Goal: Complete application form: Complete application form

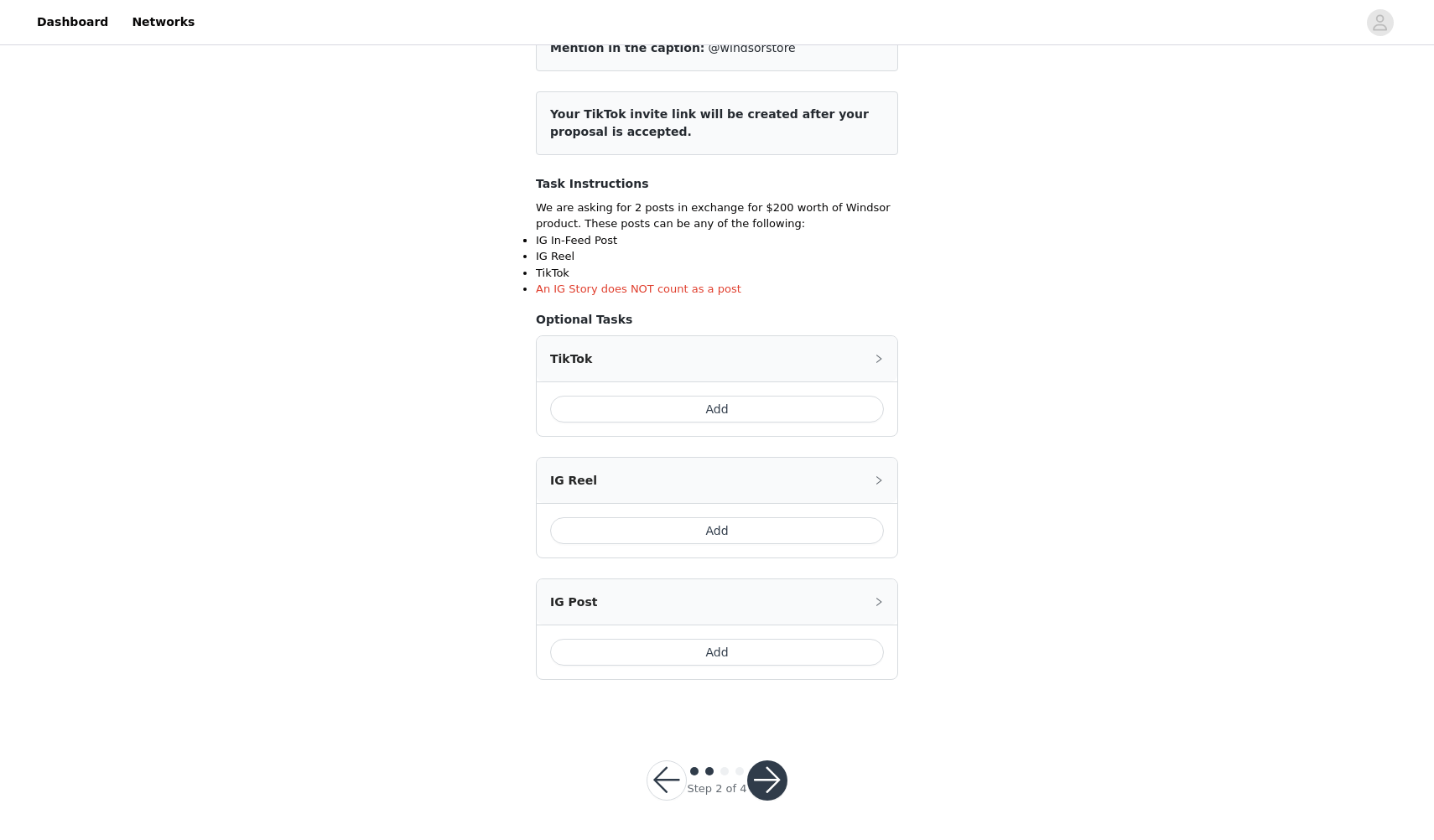
scroll to position [172, 0]
click at [638, 654] on button "Add" at bounding box center [717, 652] width 334 height 26
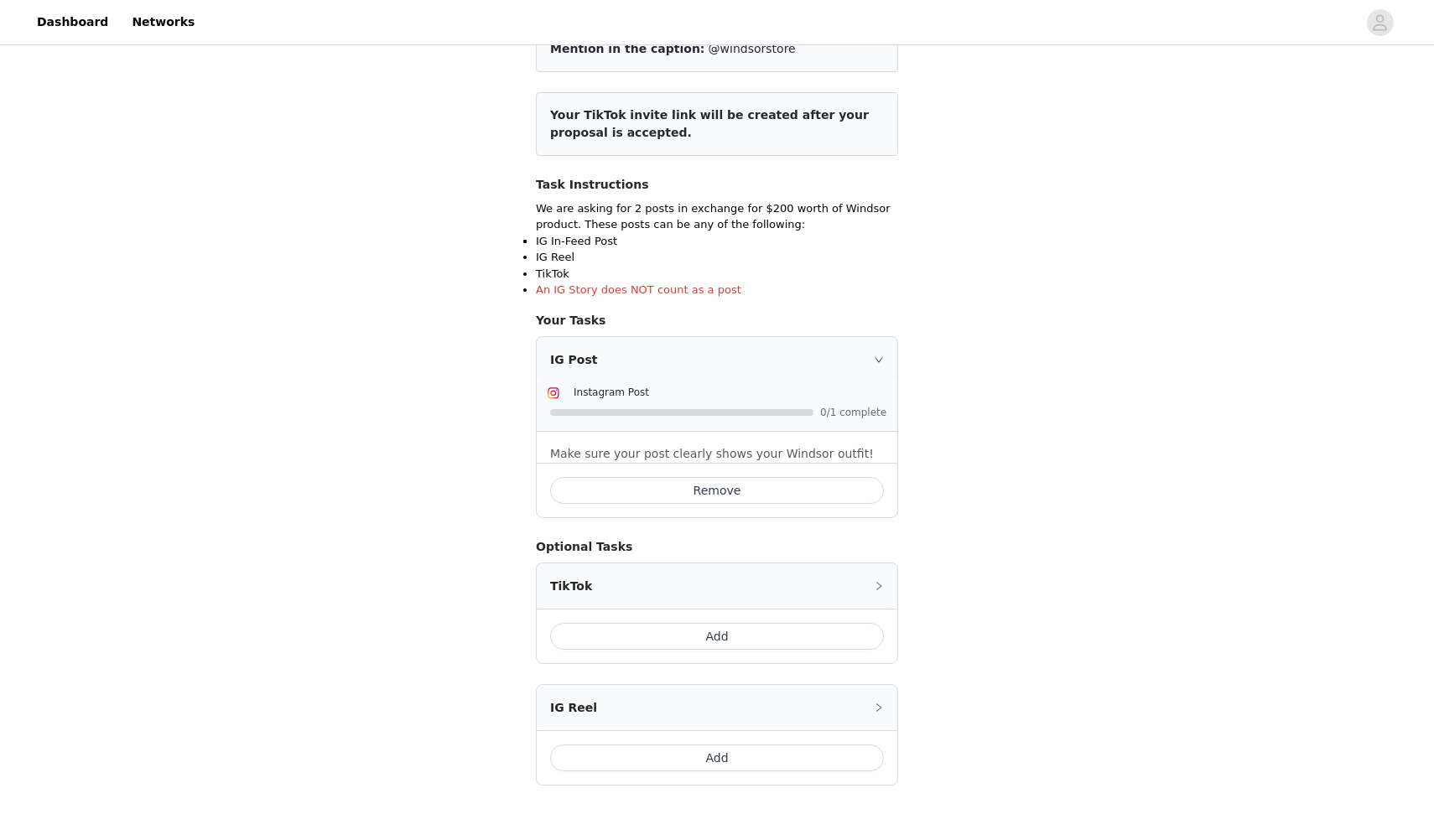
click at [876, 364] on div "IG Post" at bounding box center [717, 359] width 361 height 45
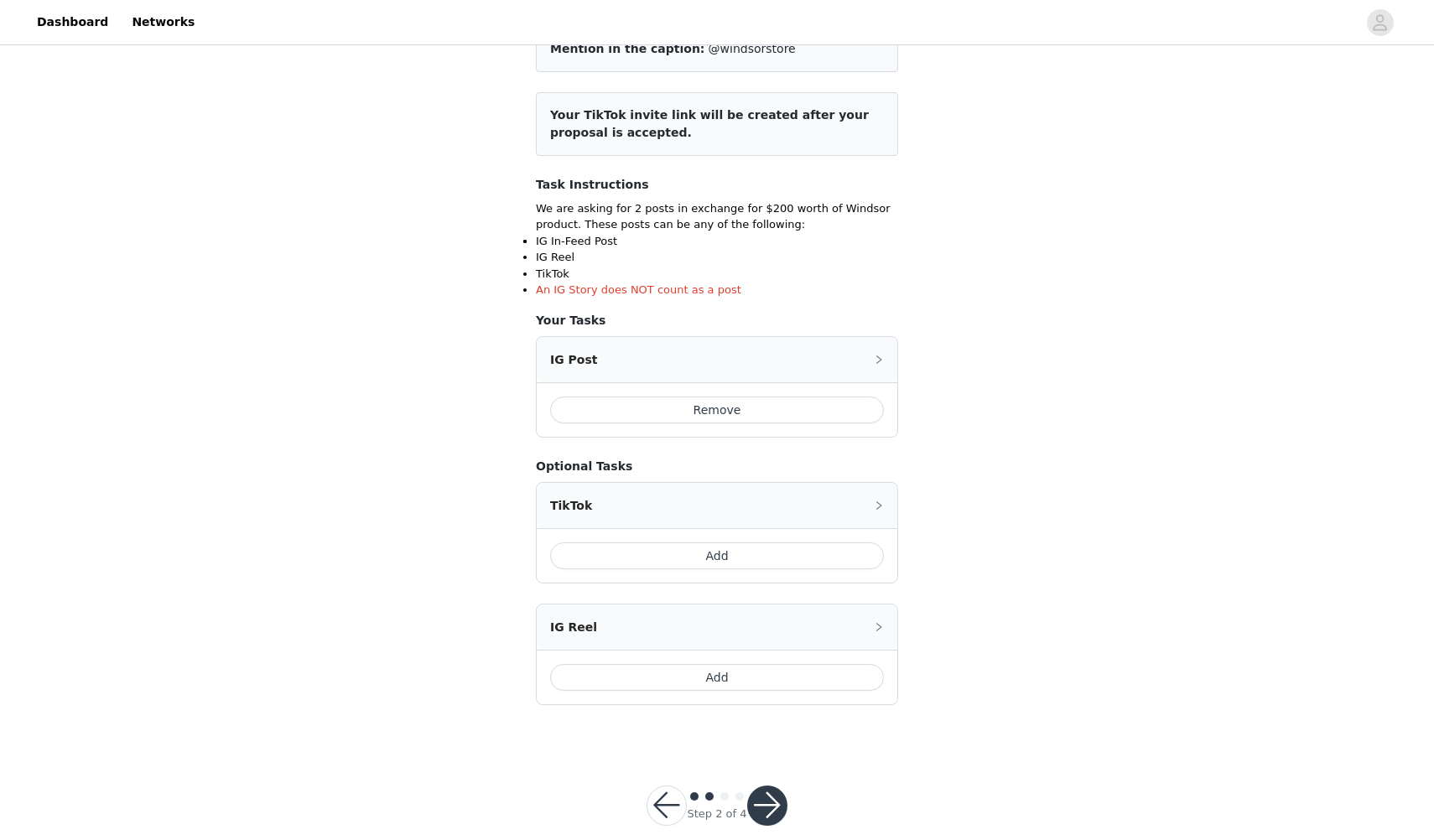
click at [700, 558] on button "Add" at bounding box center [717, 555] width 334 height 26
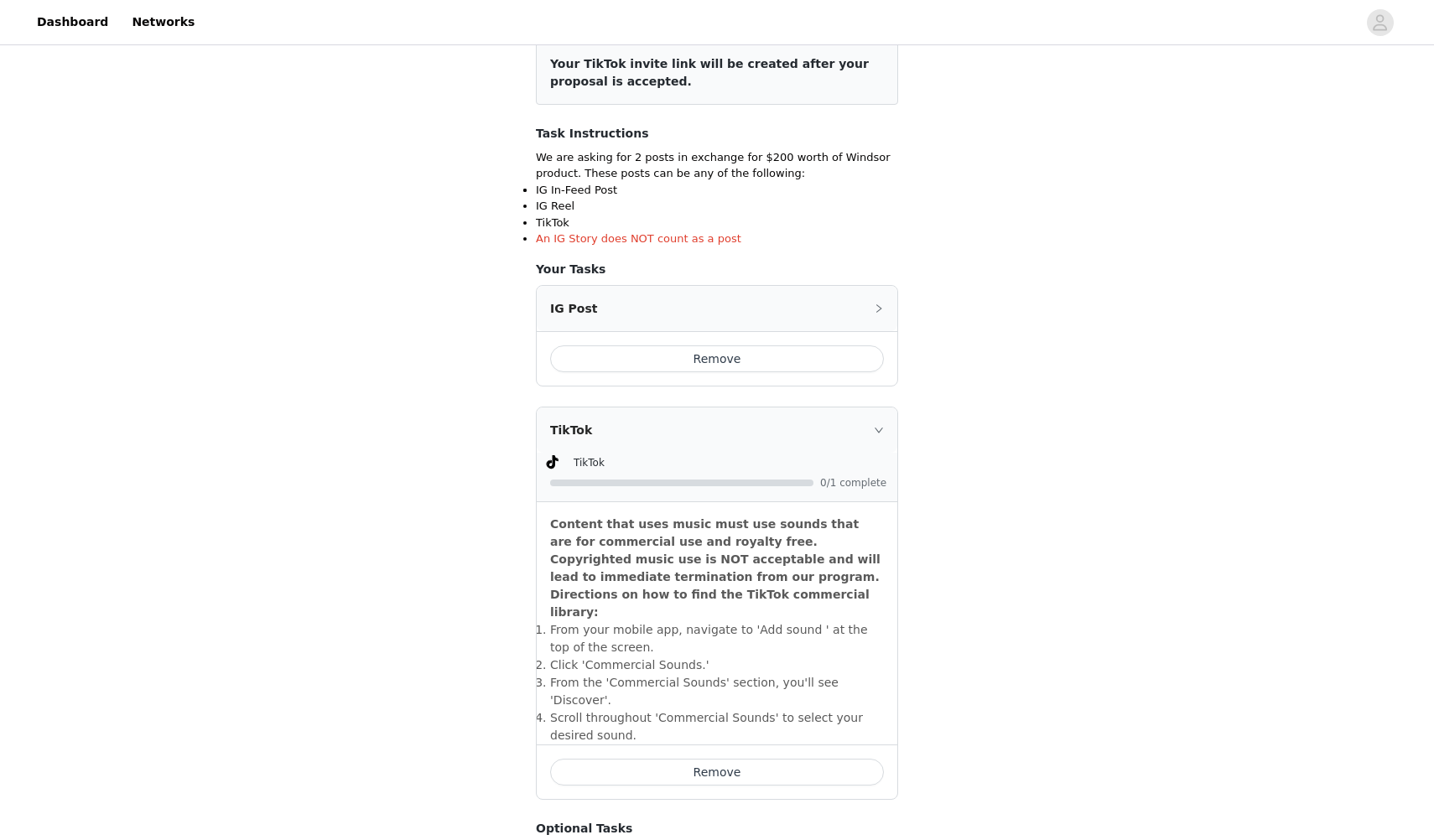
scroll to position [223, 0]
click at [871, 307] on div "IG Post" at bounding box center [717, 307] width 361 height 45
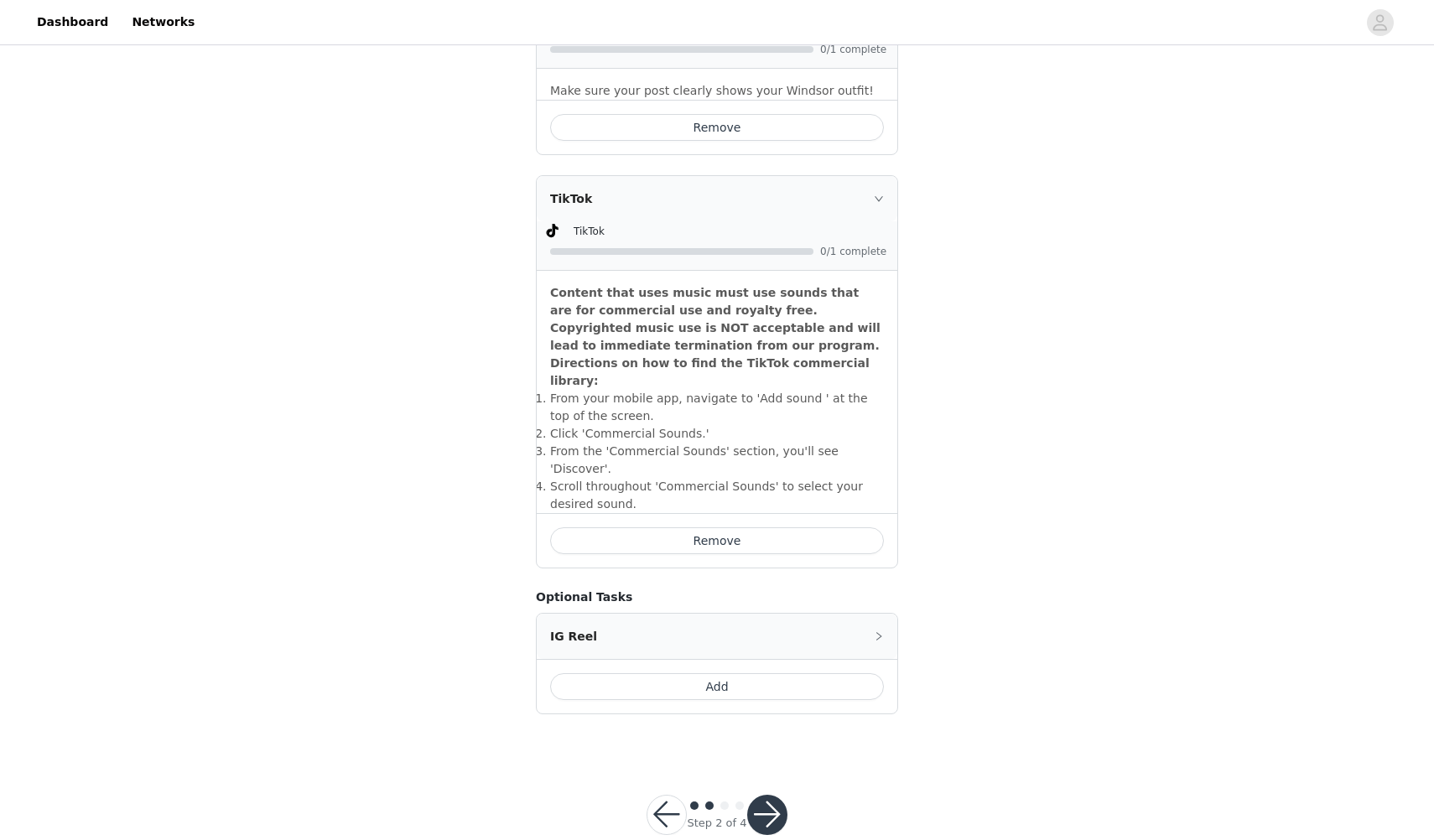
scroll to position [533, 0]
click at [768, 797] on button "button" at bounding box center [767, 816] width 40 height 40
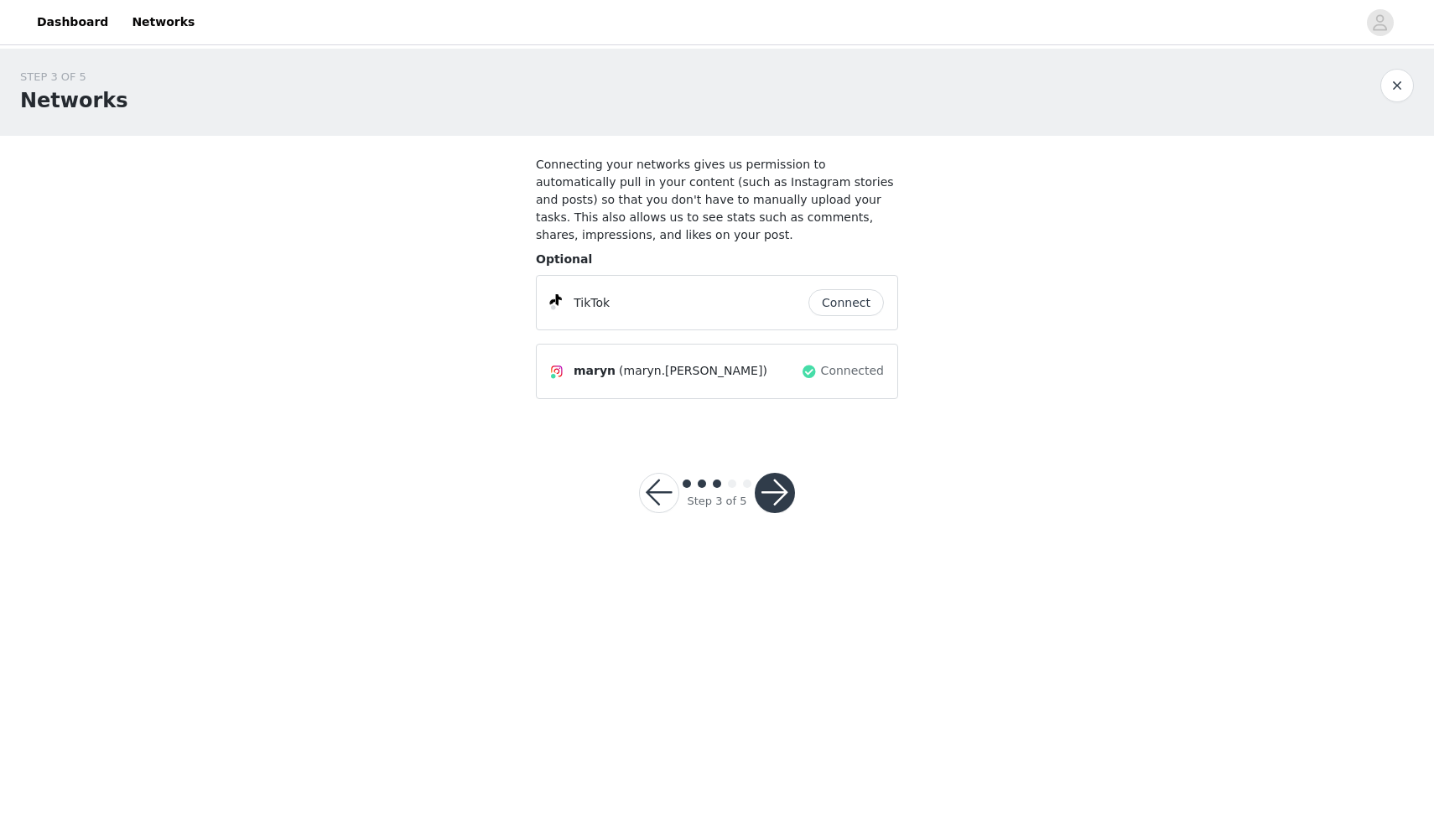
click at [849, 302] on button "Connect" at bounding box center [846, 302] width 75 height 26
click at [834, 306] on button "Connect" at bounding box center [846, 302] width 75 height 26
click at [771, 495] on button "button" at bounding box center [775, 492] width 40 height 40
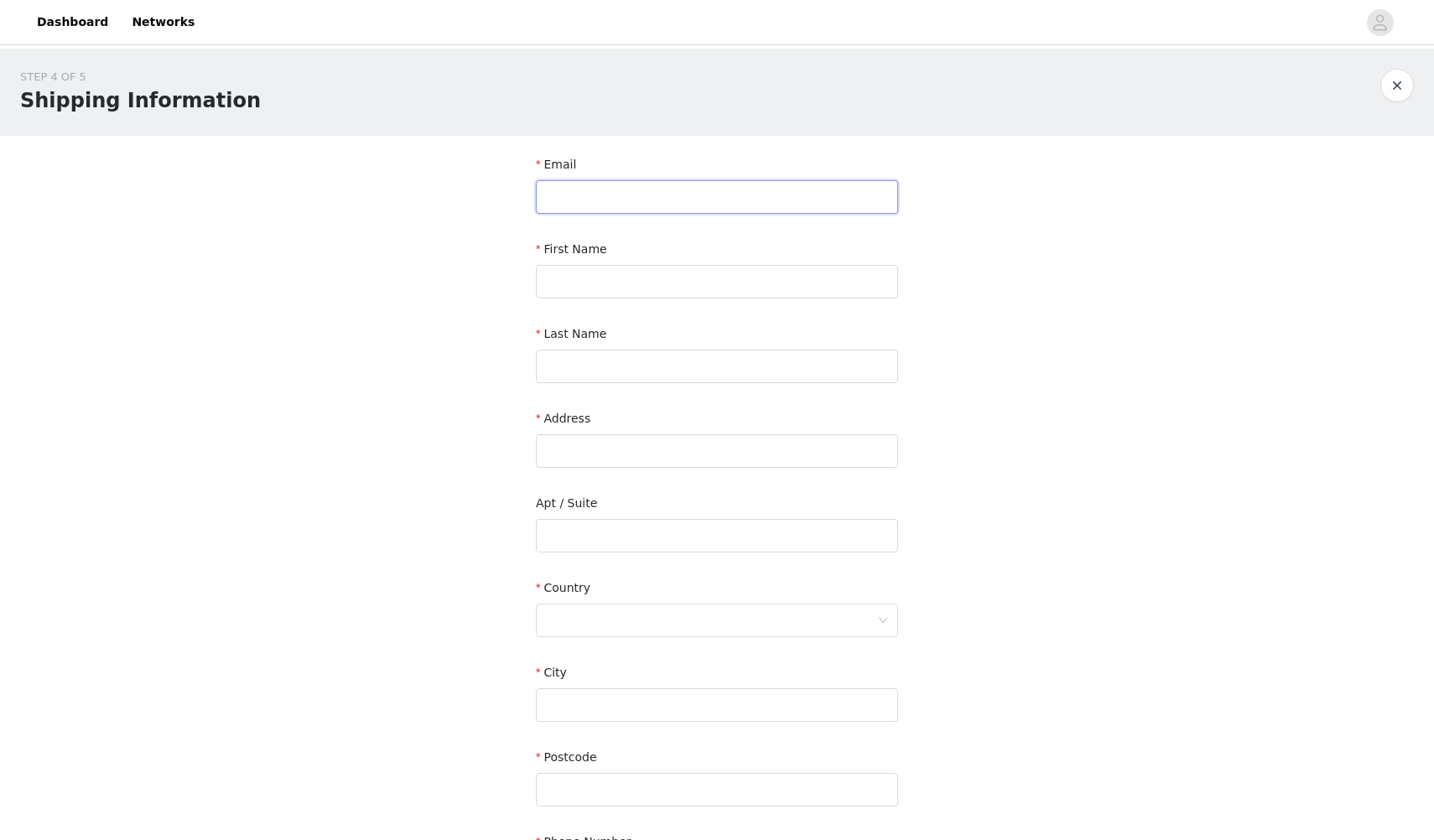
click at [595, 200] on input "text" at bounding box center [717, 196] width 363 height 33
type input "[EMAIL_ADDRESS][PERSON_NAME][DOMAIN_NAME]"
click at [554, 281] on input "text" at bounding box center [717, 281] width 363 height 33
type input "Maryn"
click at [568, 368] on input "text" at bounding box center [717, 366] width 363 height 33
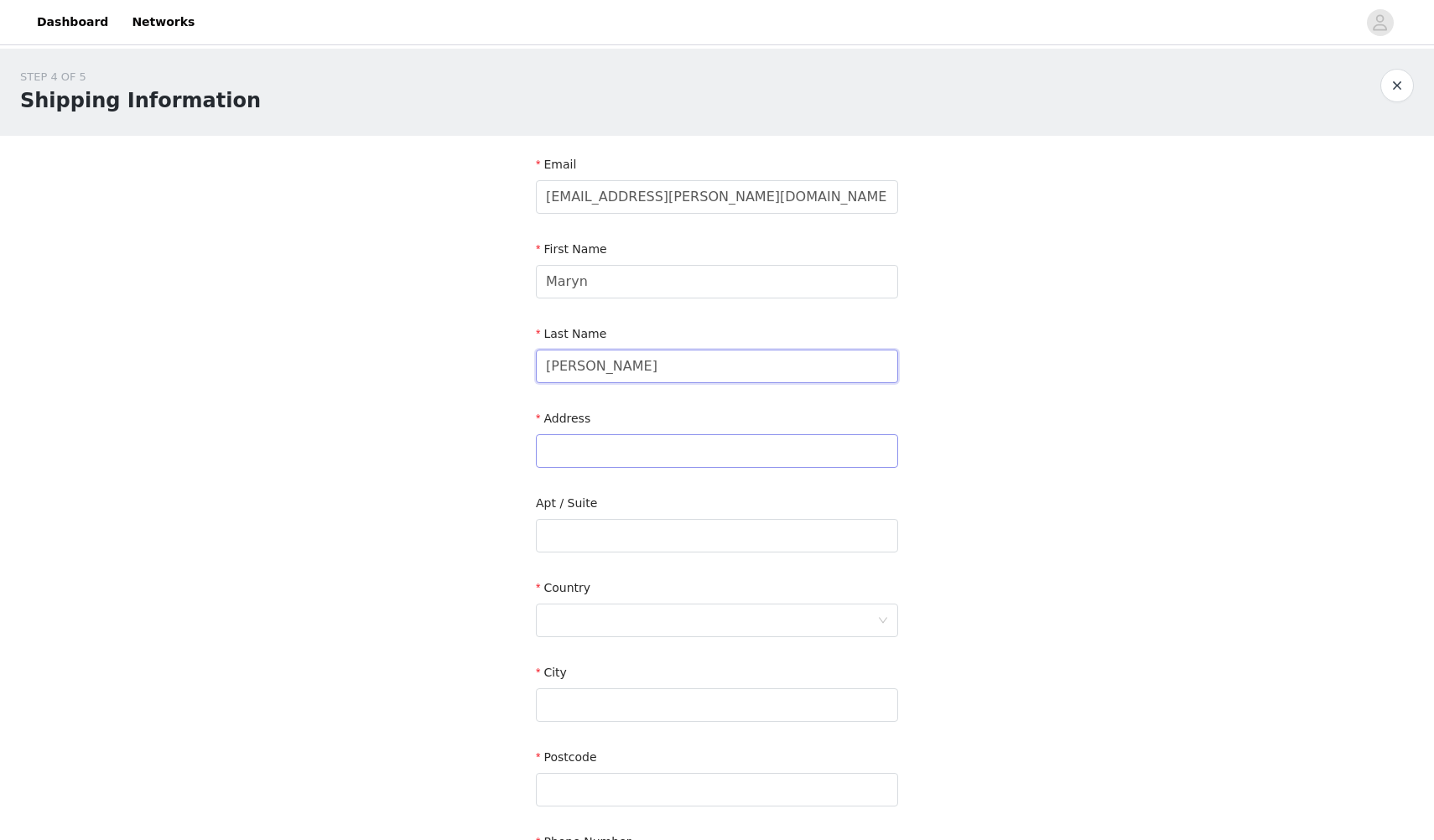
type input "[PERSON_NAME]"
click at [598, 459] on input "text" at bounding box center [717, 450] width 363 height 33
type input "1905 Caledonia Av"
click at [566, 545] on input "text" at bounding box center [717, 536] width 363 height 33
type input "424"
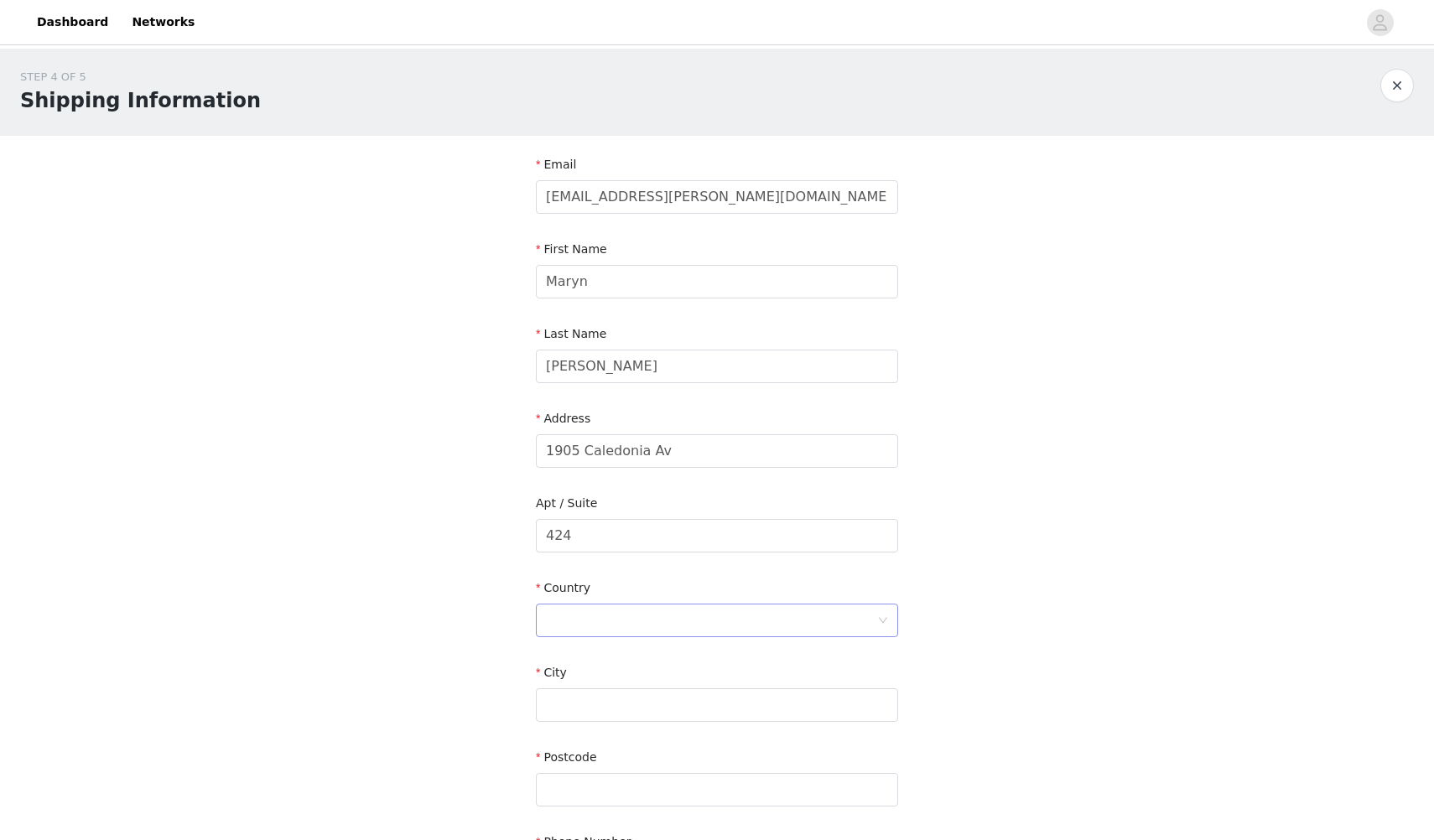
click at [571, 622] on div at bounding box center [711, 620] width 331 height 32
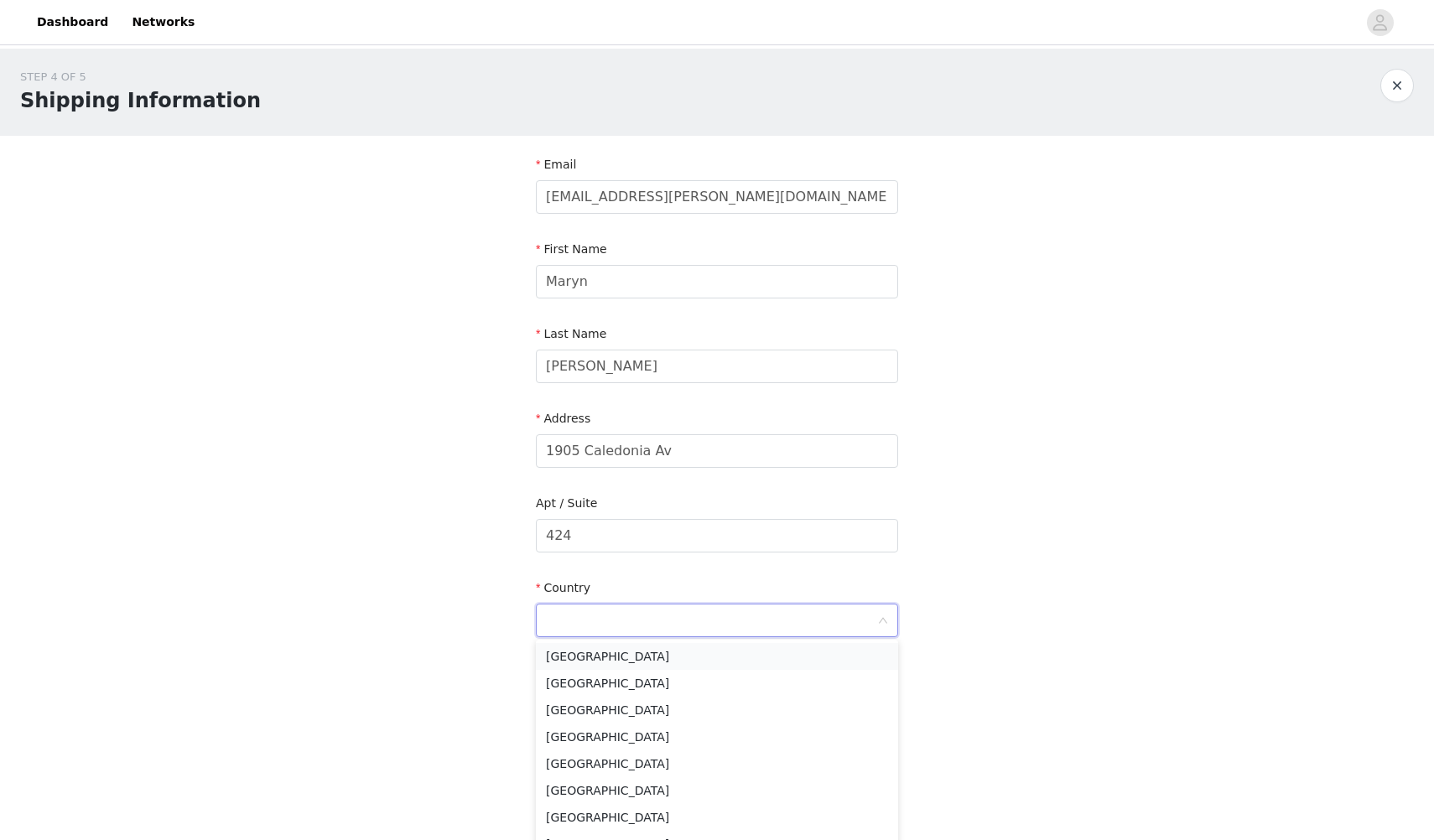
click at [572, 660] on li "[GEOGRAPHIC_DATA]" at bounding box center [717, 656] width 363 height 26
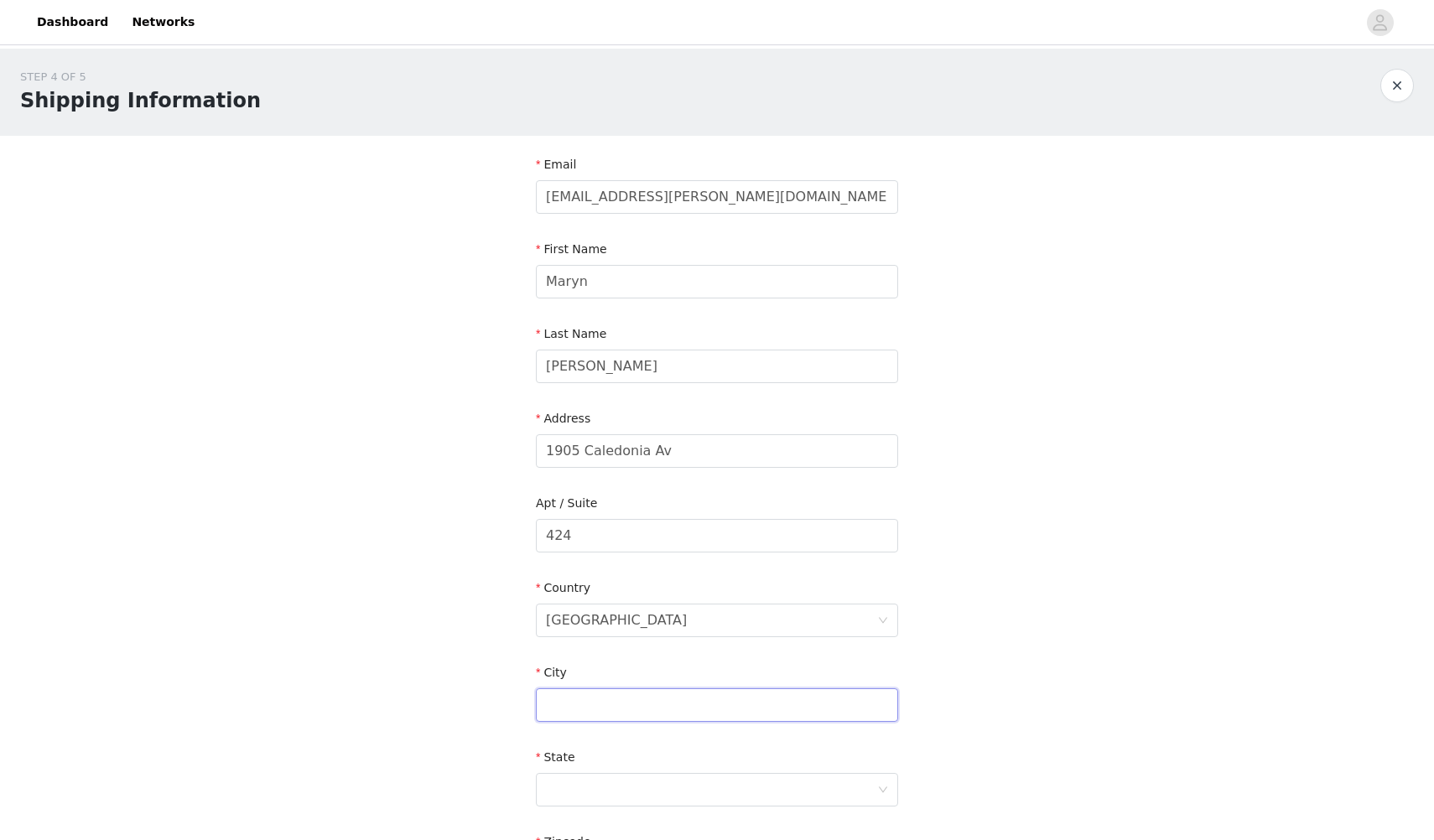
click at [560, 698] on input "text" at bounding box center [717, 704] width 363 height 33
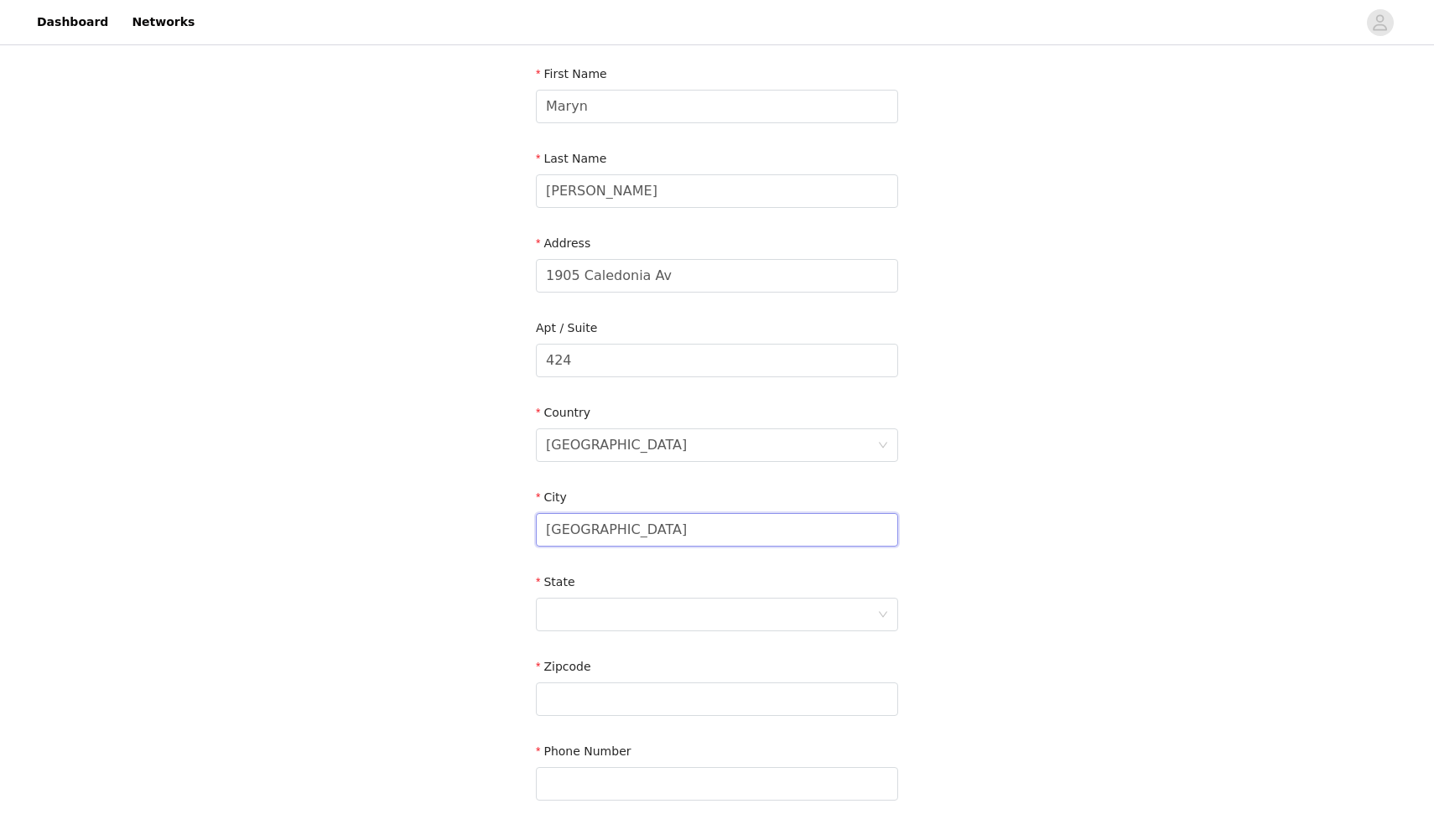
scroll to position [193, 0]
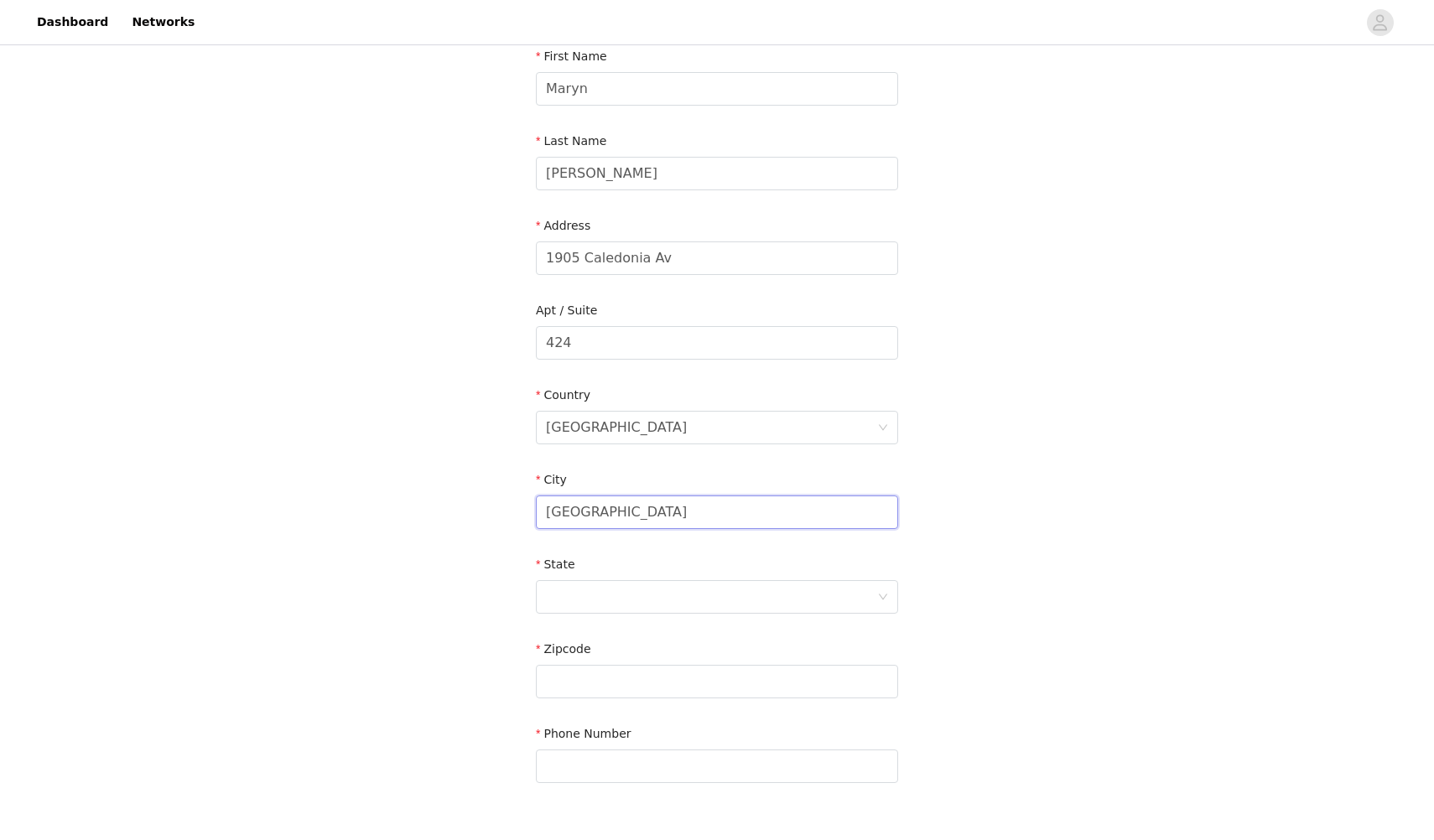
type input "[GEOGRAPHIC_DATA]"
click at [636, 559] on div "State" at bounding box center [717, 568] width 363 height 25
click at [634, 588] on div at bounding box center [711, 596] width 331 height 32
click at [594, 679] on li "[US_STATE]" at bounding box center [717, 680] width 363 height 26
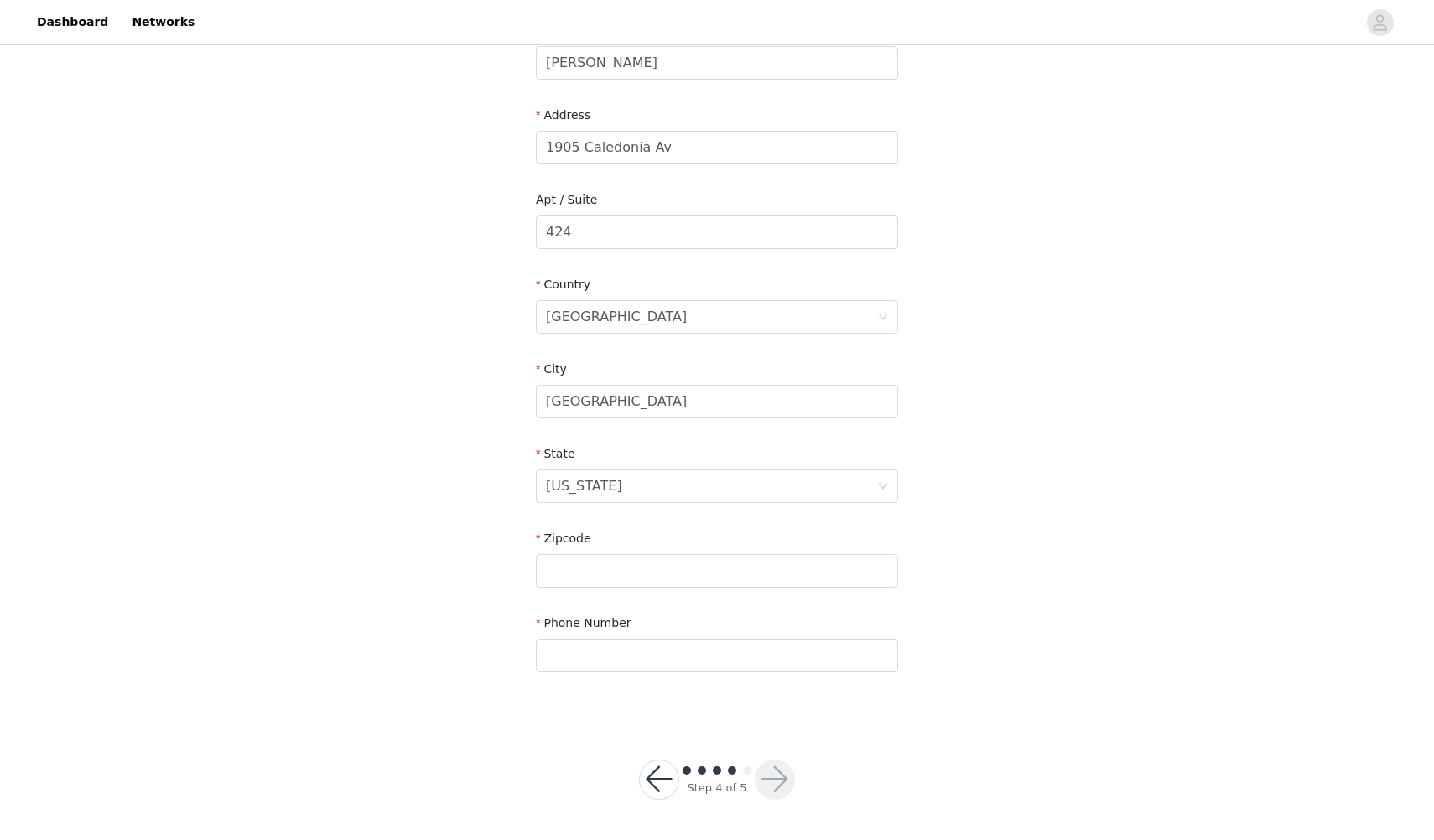
scroll to position [303, 0]
click at [618, 570] on input "text" at bounding box center [717, 571] width 363 height 33
type input "37996"
click at [608, 660] on input "text" at bounding box center [717, 656] width 363 height 33
type input "9013956809"
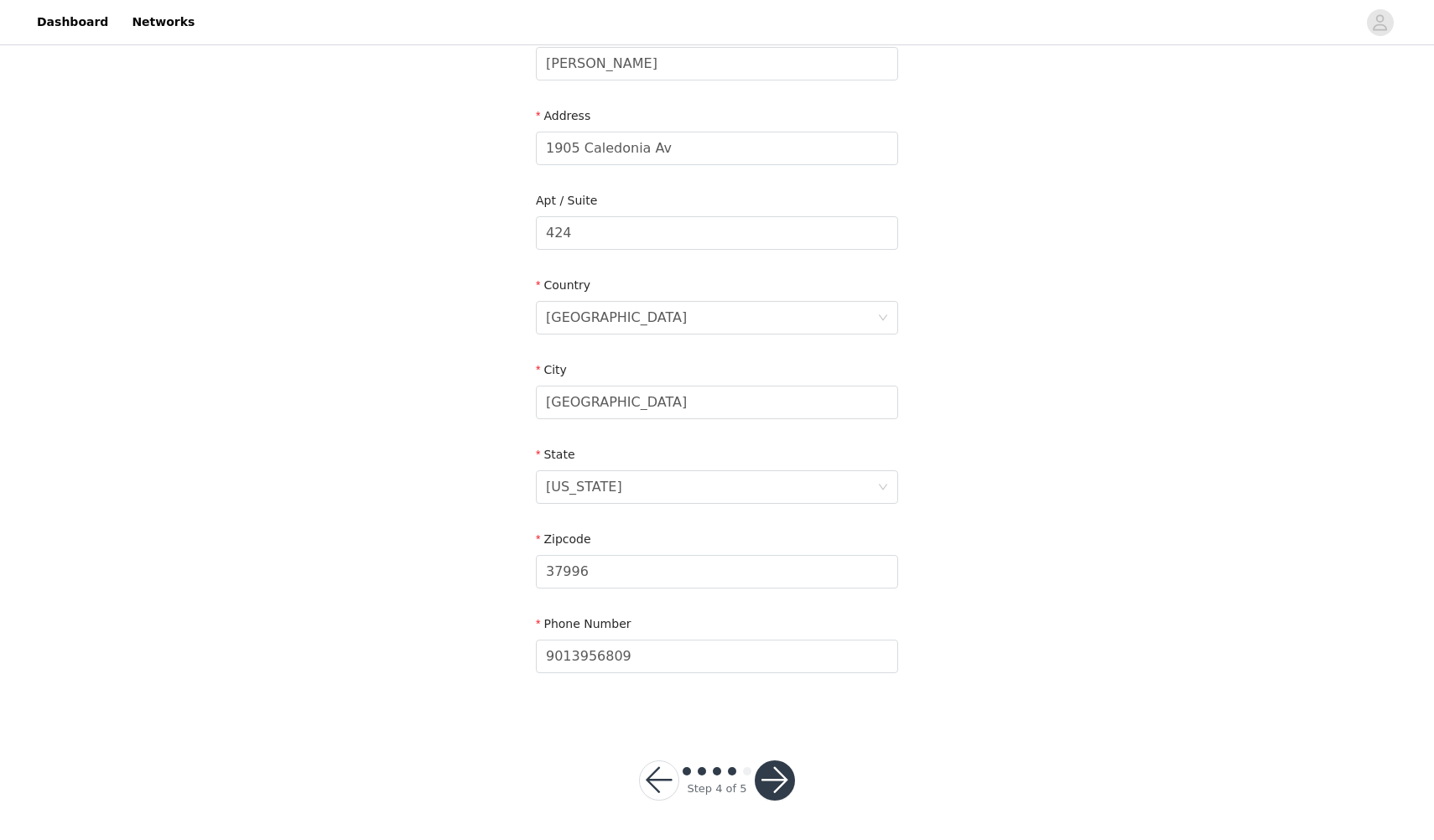
click at [781, 783] on button "button" at bounding box center [775, 780] width 40 height 40
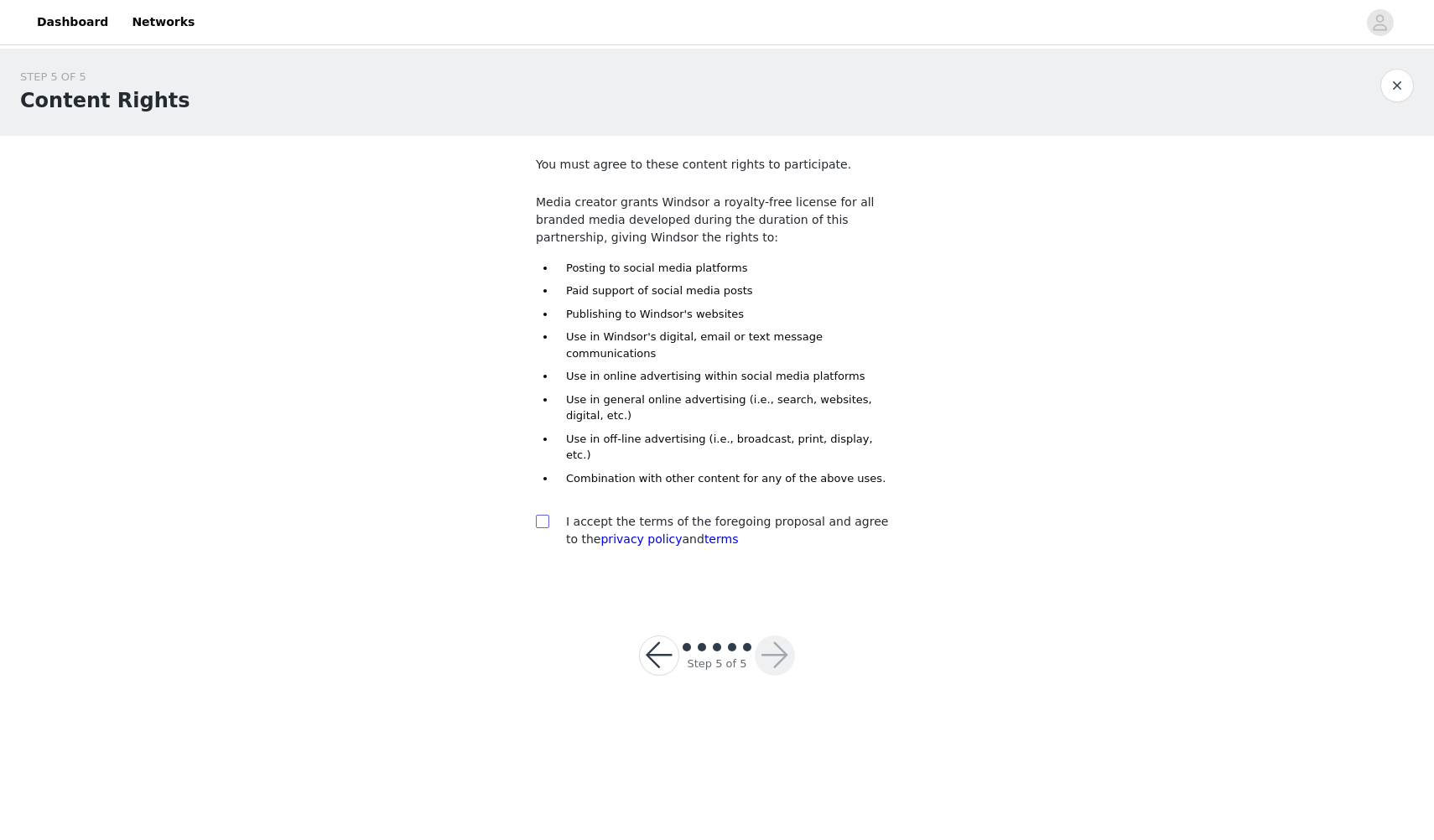
click at [547, 515] on input "checkbox" at bounding box center [542, 521] width 12 height 12
checkbox input "true"
click at [777, 635] on button "button" at bounding box center [775, 655] width 40 height 40
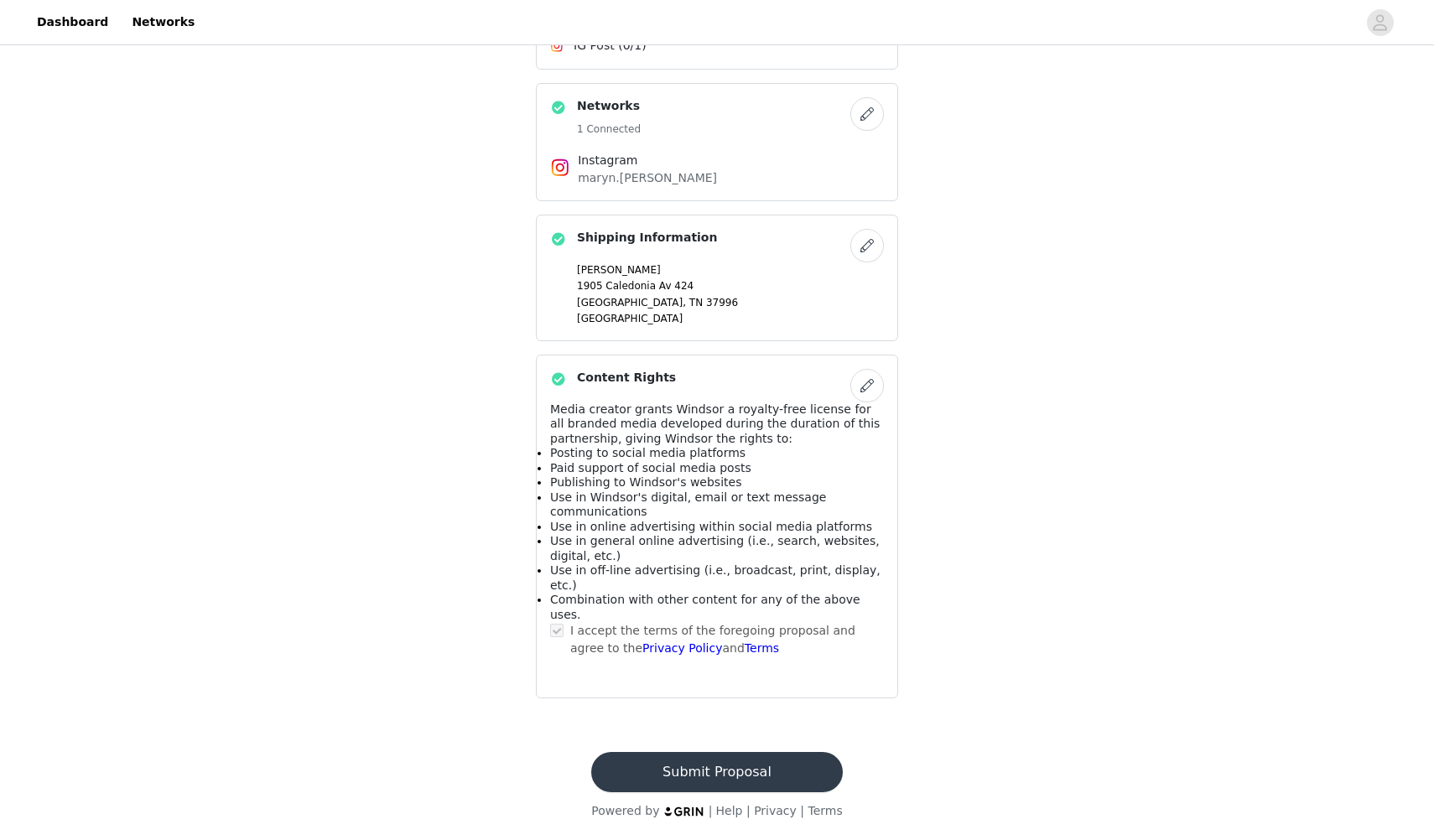
scroll to position [913, 0]
click at [748, 792] on button "Submit Proposal" at bounding box center [717, 772] width 251 height 40
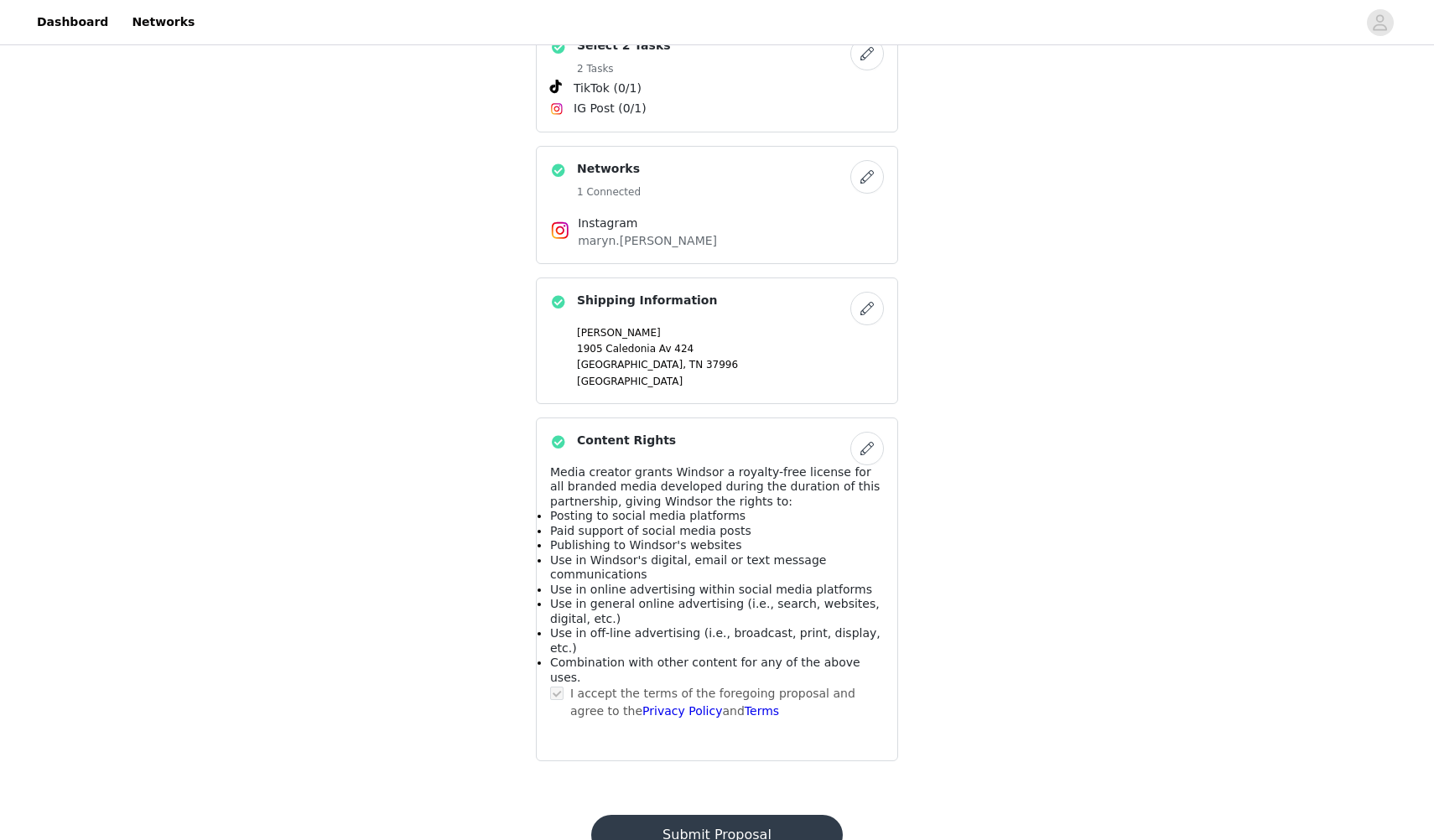
scroll to position [0, 0]
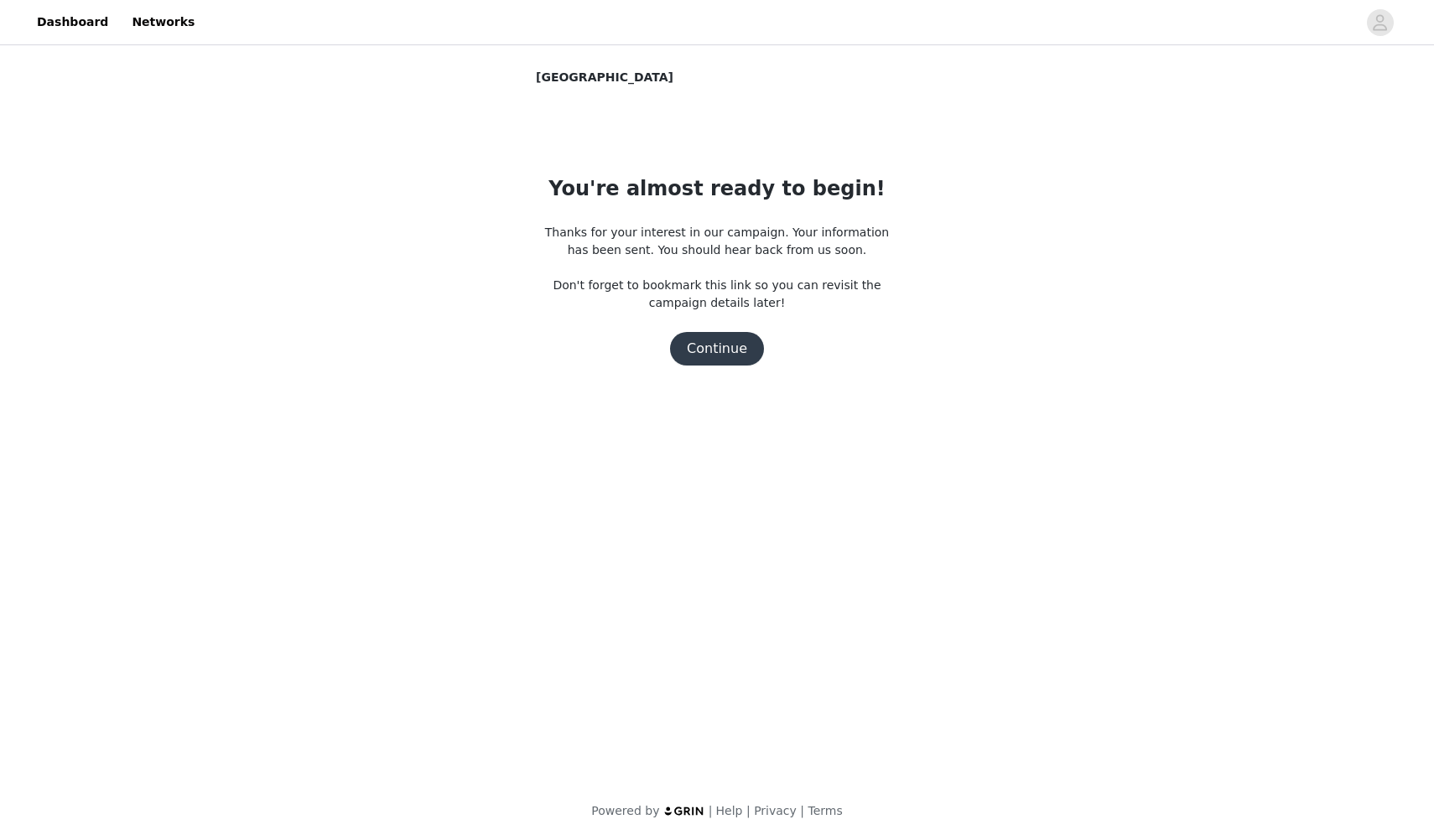
click at [735, 348] on button "Continue" at bounding box center [717, 348] width 94 height 33
